Goal: Navigation & Orientation: Find specific page/section

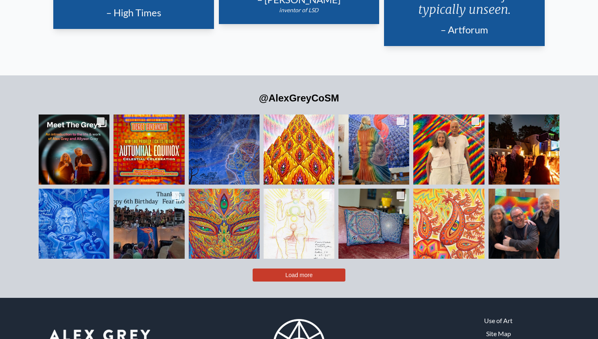
scroll to position [1846, 0]
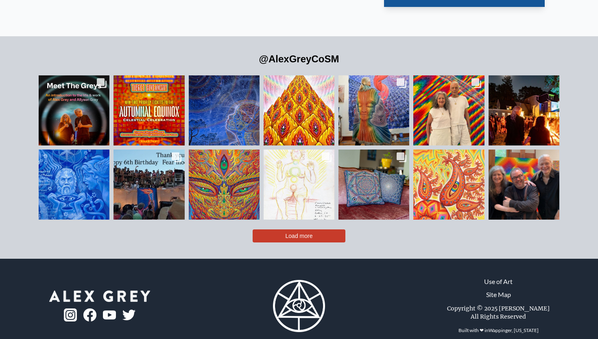
click at [499, 289] on link "Site Map" at bounding box center [498, 294] width 25 height 10
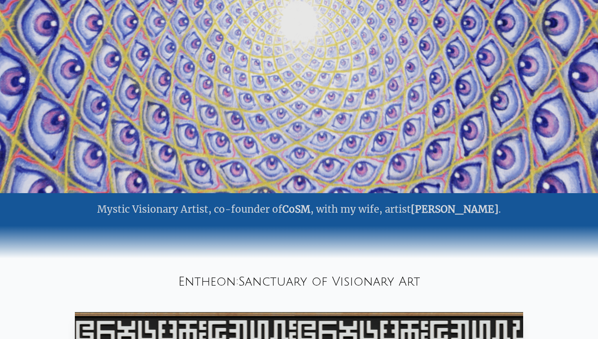
scroll to position [0, 0]
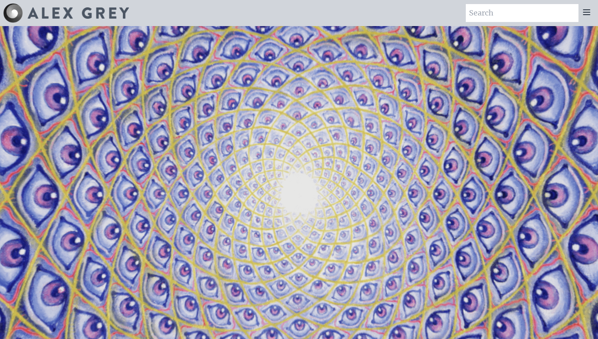
click at [294, 162] on video "Your browser does not support the video tag." at bounding box center [299, 196] width 814 height 458
click at [585, 15] on icon at bounding box center [586, 12] width 7 height 5
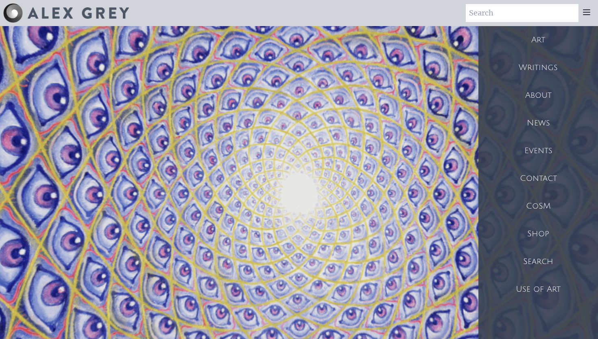
click at [539, 232] on div "Shop" at bounding box center [538, 234] width 120 height 28
